Goal: Task Accomplishment & Management: Use online tool/utility

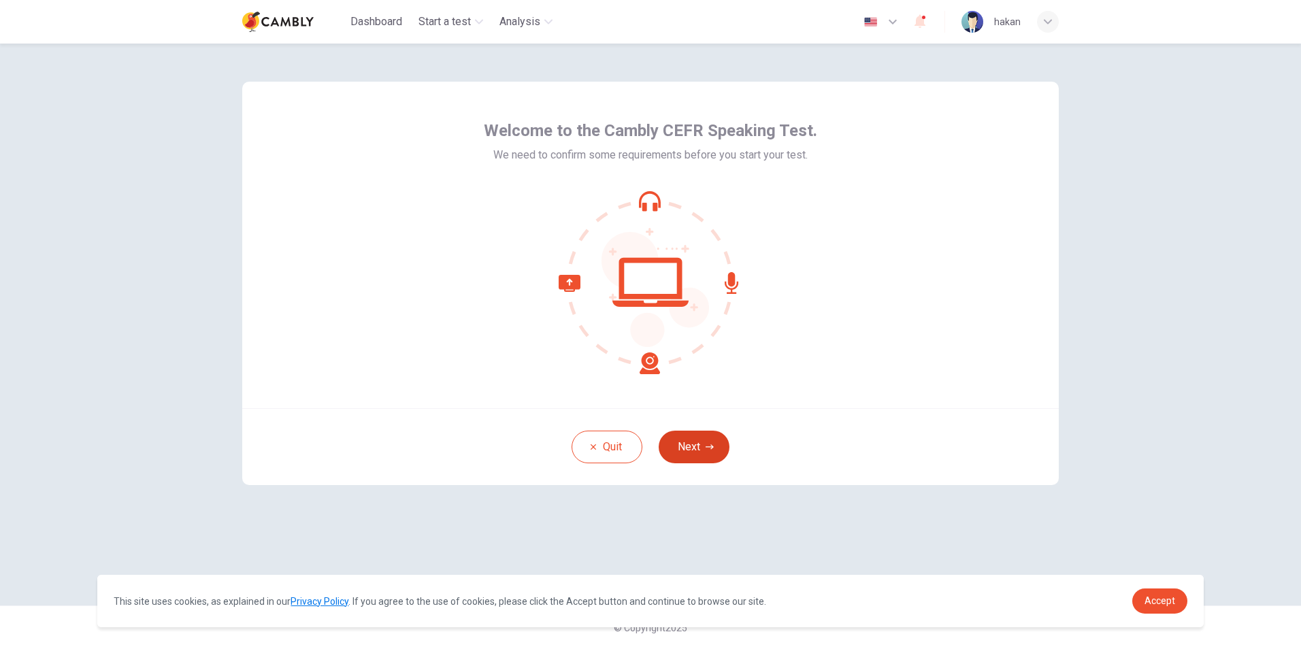
click at [709, 453] on button "Next" at bounding box center [694, 447] width 71 height 33
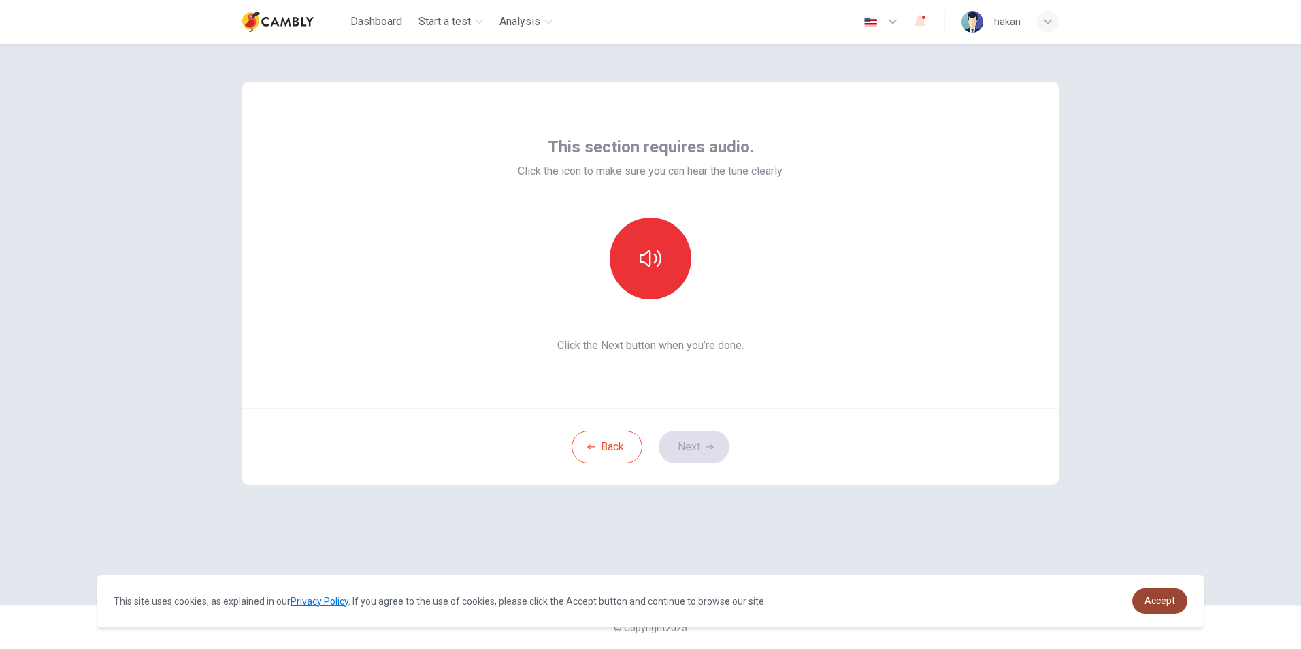
click at [1152, 596] on span "Accept" at bounding box center [1159, 600] width 31 height 11
click at [1152, 608] on link "Accept" at bounding box center [1159, 600] width 55 height 25
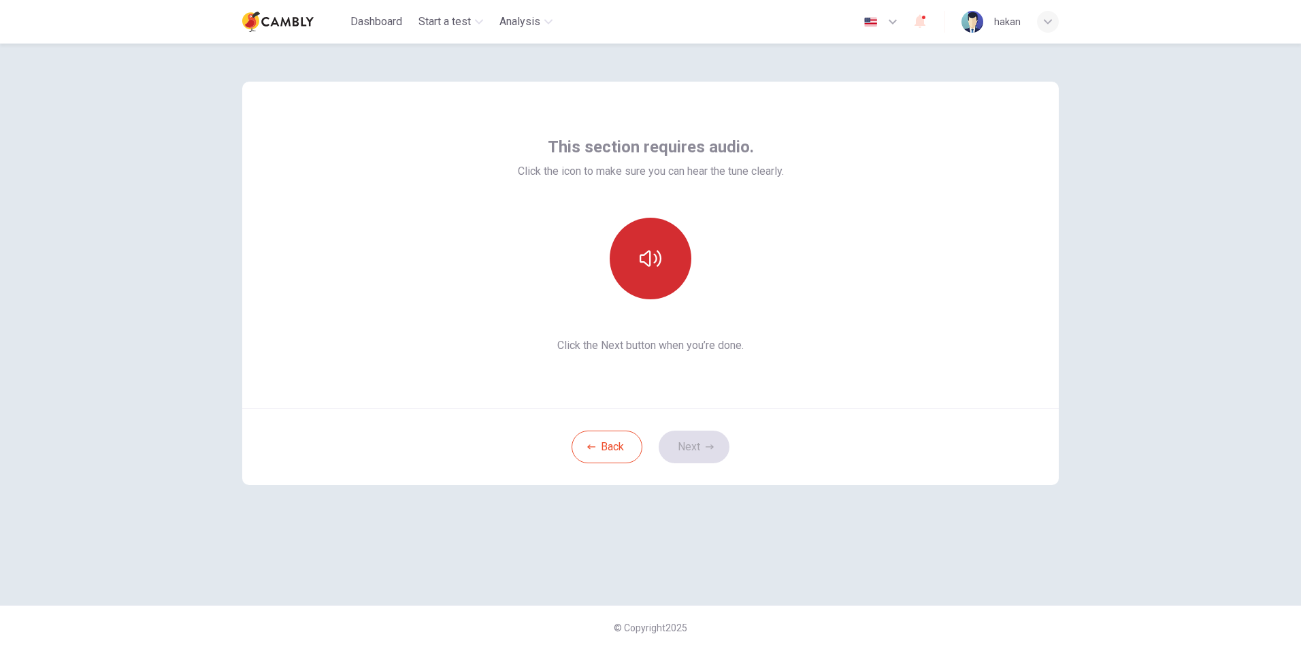
click at [646, 261] on icon "button" at bounding box center [650, 259] width 22 height 22
click at [696, 448] on button "Next" at bounding box center [694, 447] width 71 height 33
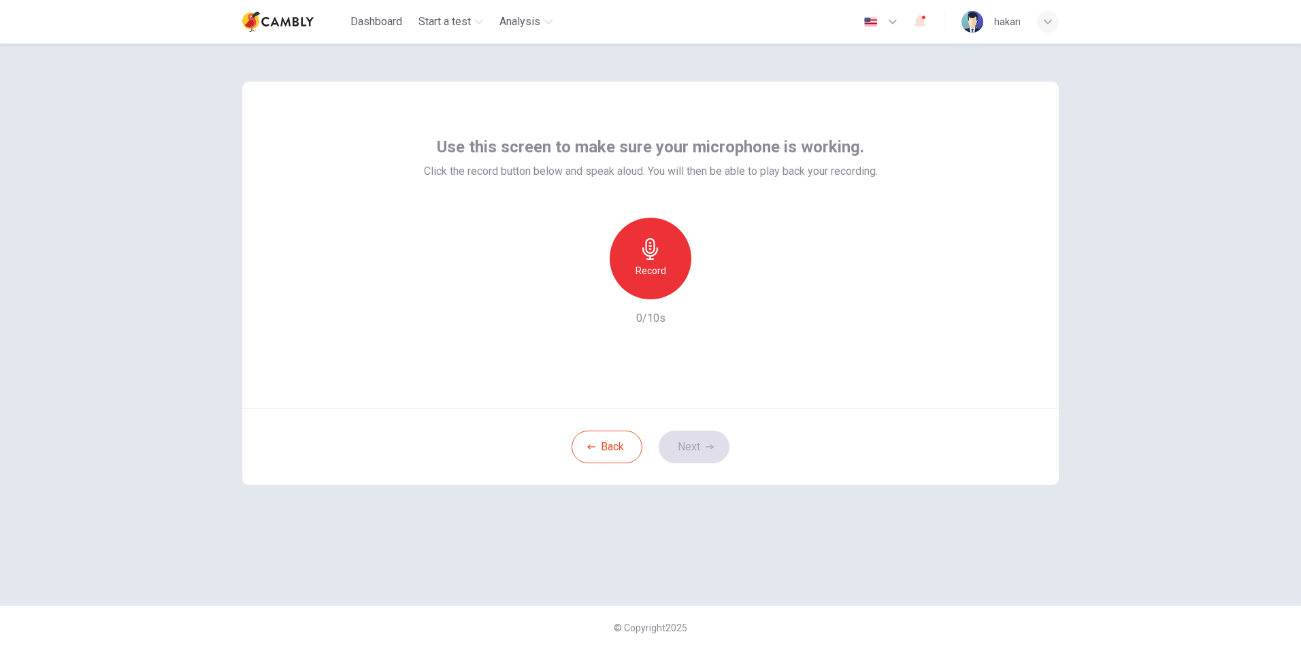
click at [661, 256] on icon "button" at bounding box center [650, 249] width 22 height 22
click at [711, 288] on icon "button" at bounding box center [714, 288] width 6 height 8
click at [699, 446] on button "Next" at bounding box center [694, 447] width 71 height 33
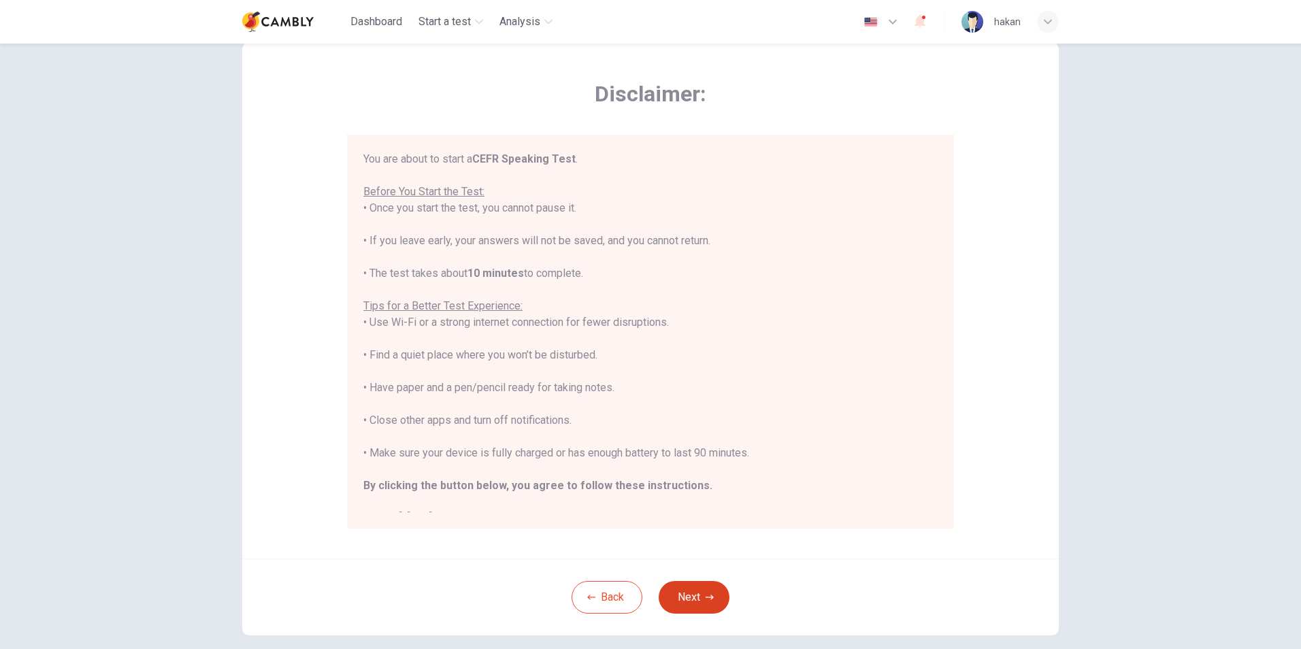
click at [702, 590] on button "Next" at bounding box center [694, 597] width 71 height 33
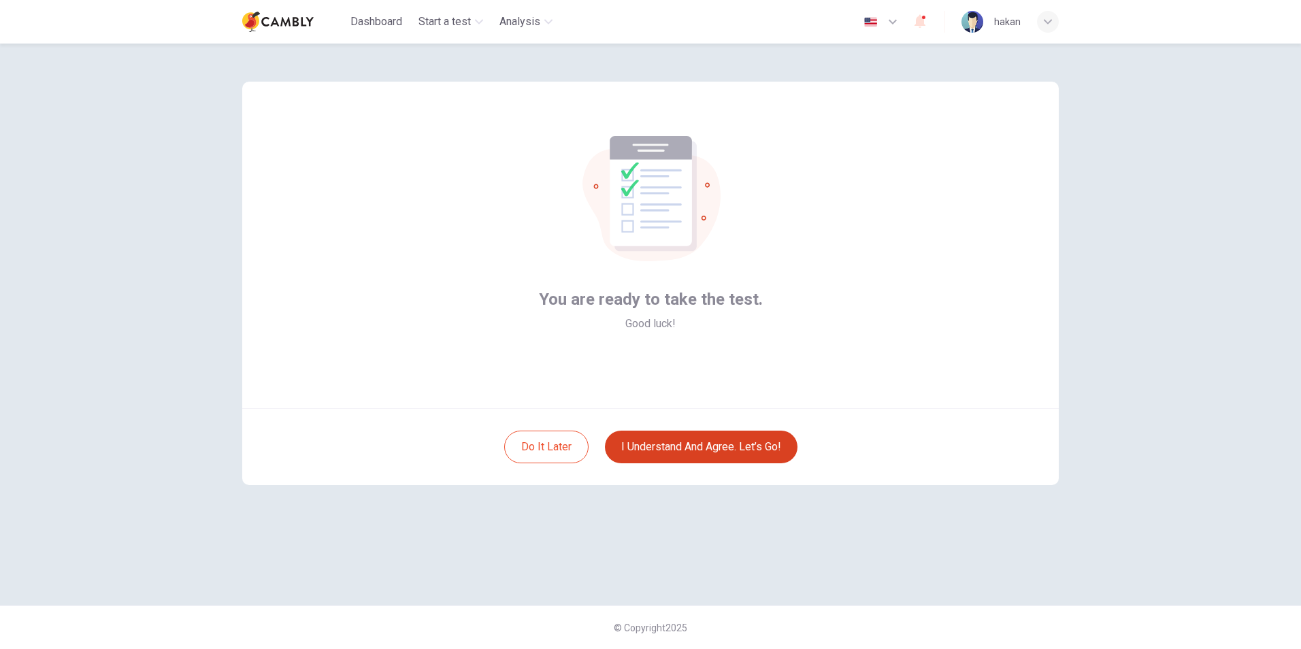
click at [710, 448] on button "I understand and agree. Let’s go!" at bounding box center [701, 447] width 193 height 33
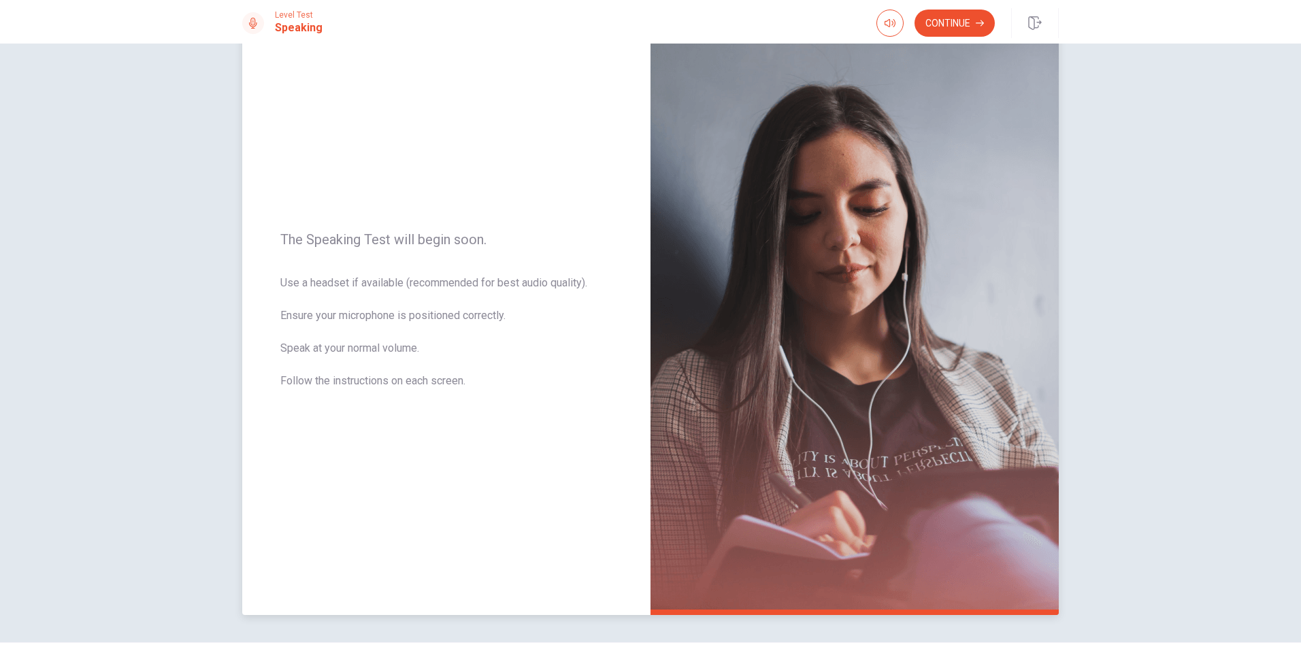
scroll to position [18, 0]
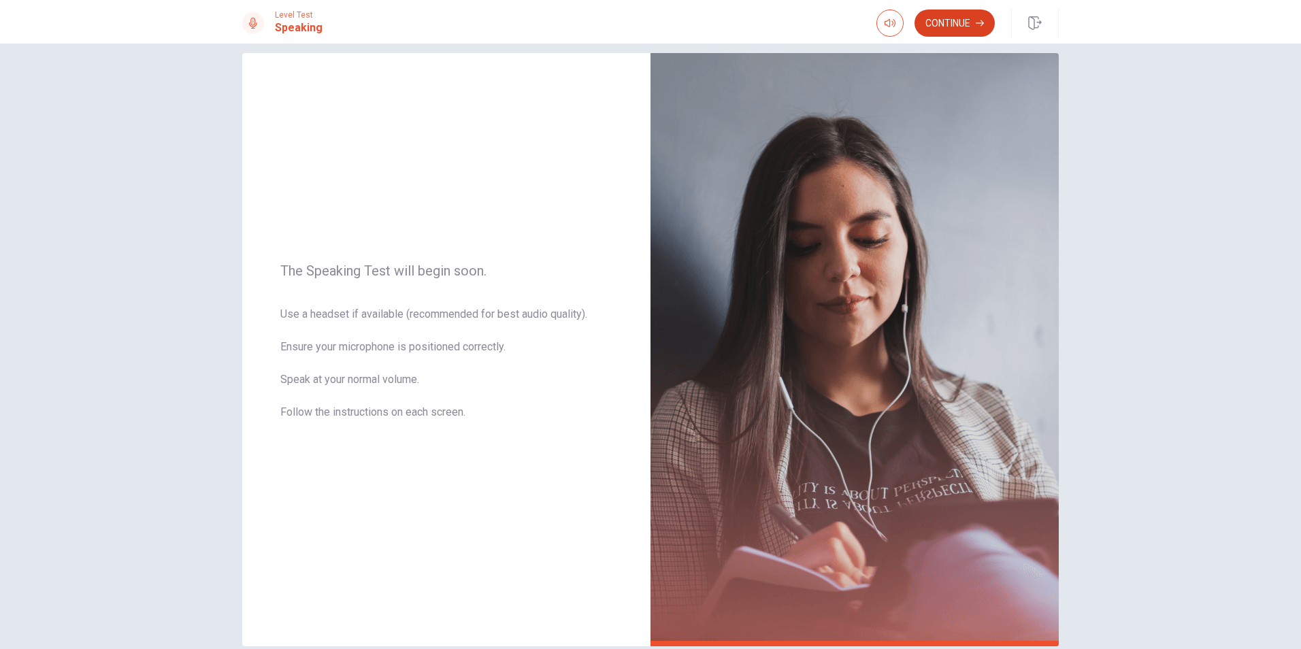
click at [950, 26] on button "Continue" at bounding box center [954, 23] width 80 height 27
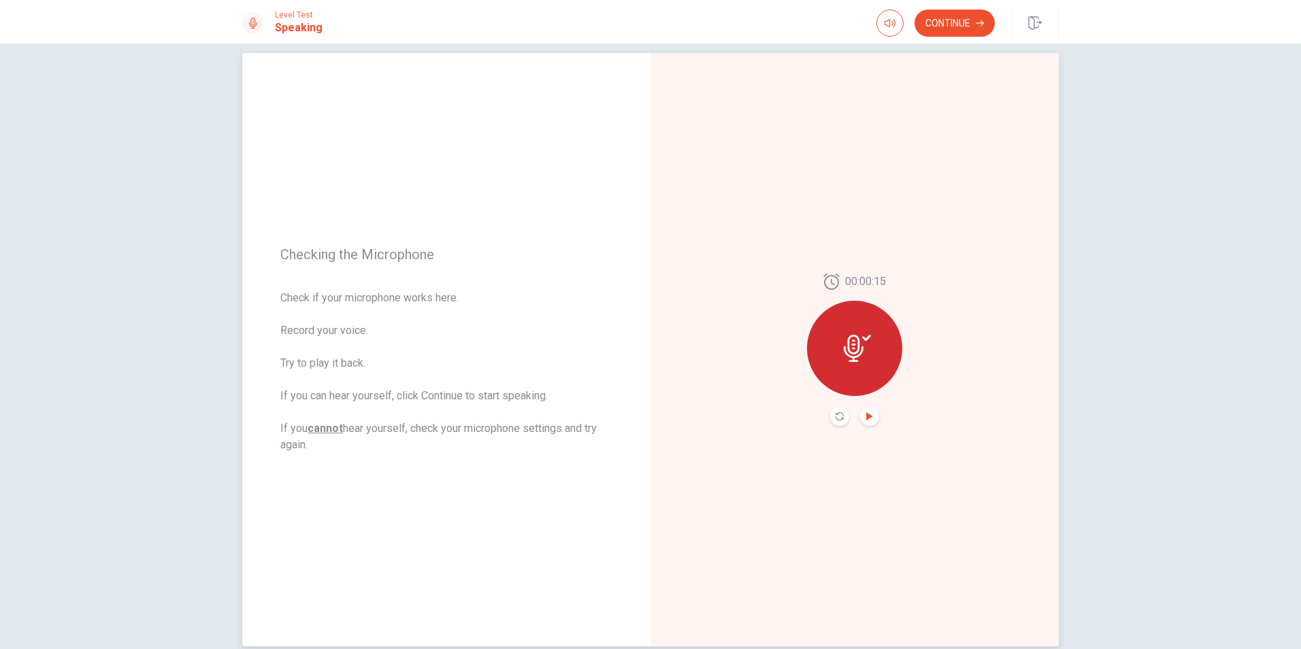
click at [866, 418] on icon "Play Audio" at bounding box center [869, 416] width 6 height 8
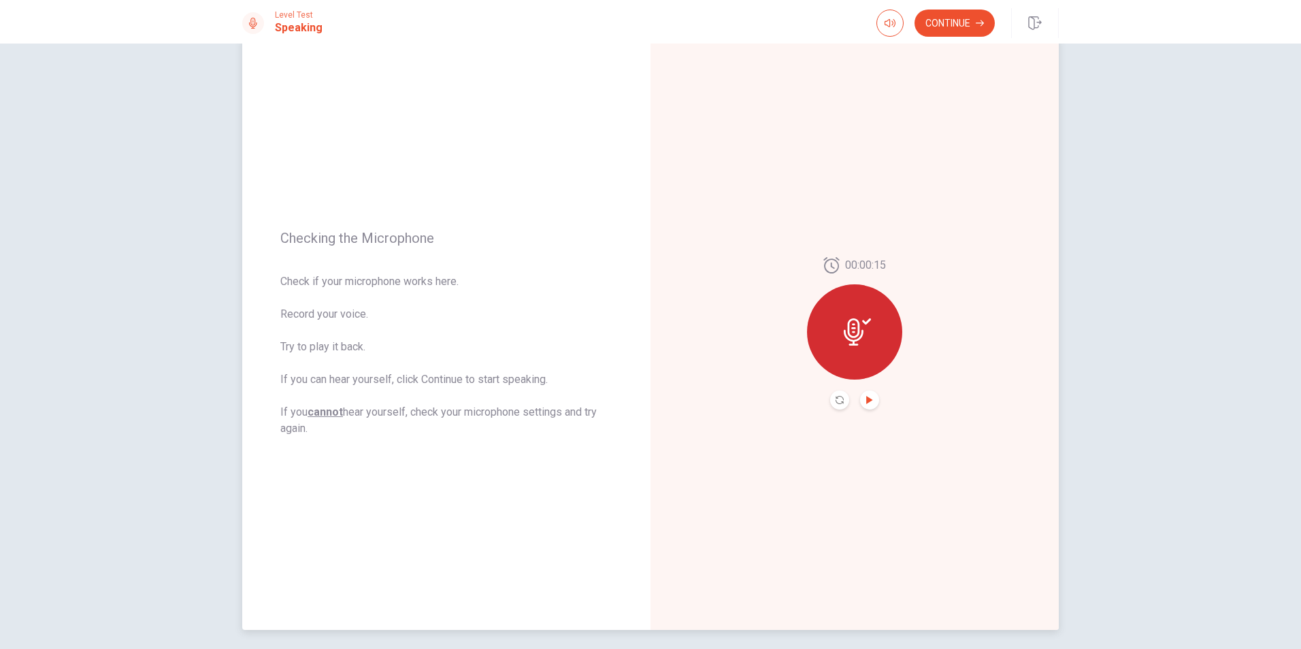
scroll to position [0, 0]
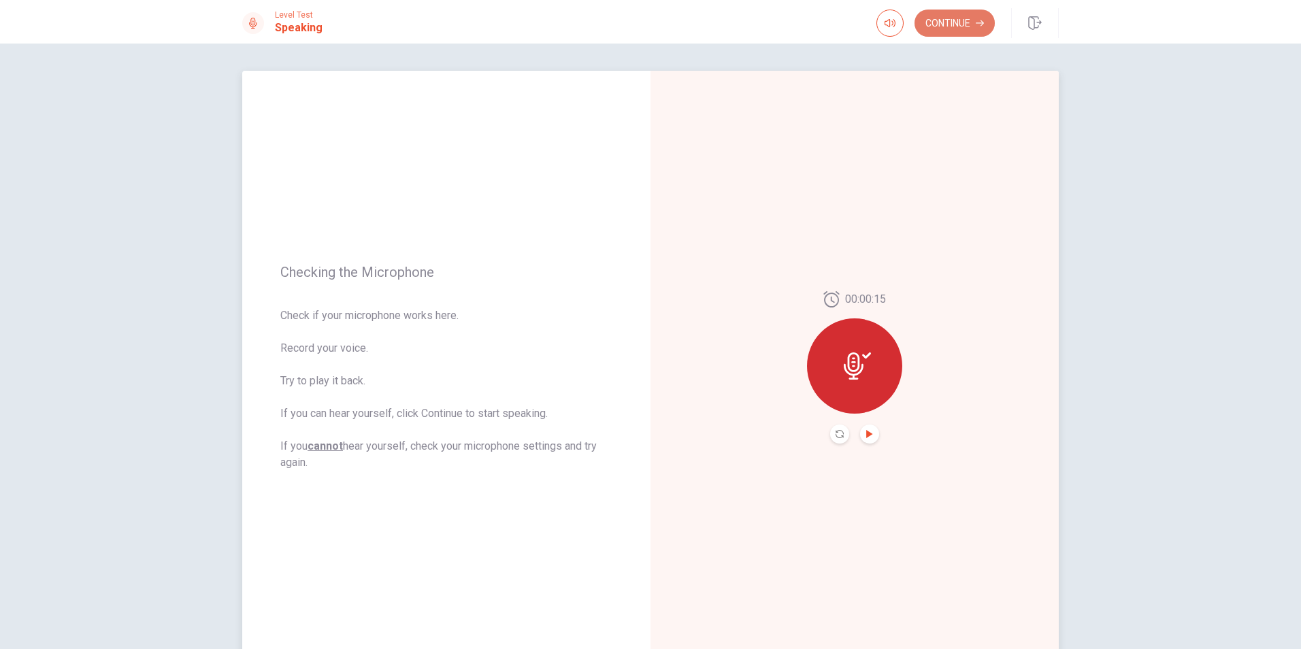
click at [965, 24] on button "Continue" at bounding box center [954, 23] width 80 height 27
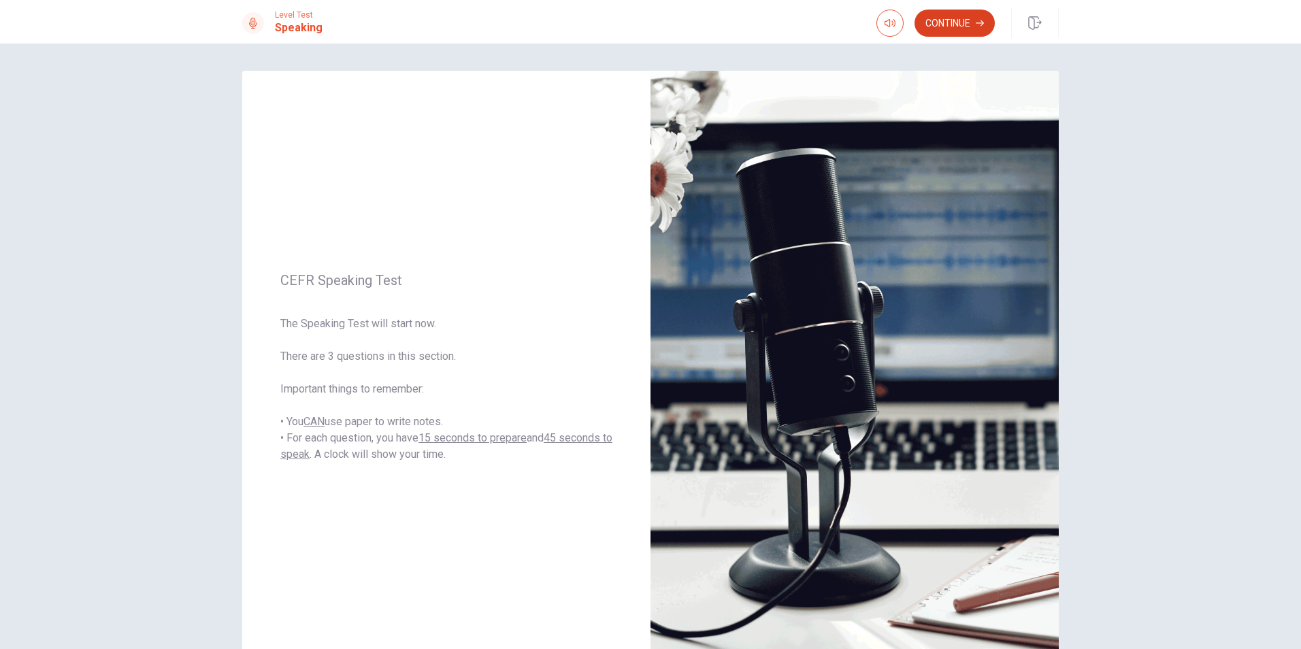
click at [952, 28] on button "Continue" at bounding box center [954, 23] width 80 height 27
